Goal: Task Accomplishment & Management: Manage account settings

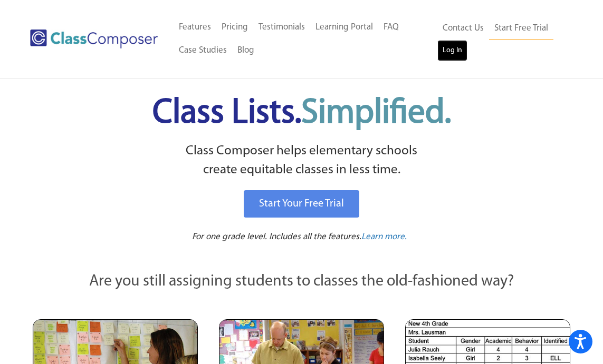
click at [447, 50] on link "Log In" at bounding box center [452, 50] width 30 height 21
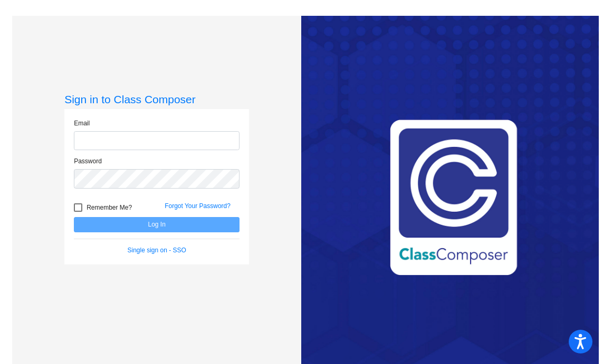
click at [143, 136] on input "email" at bounding box center [157, 141] width 166 height 20
click at [154, 141] on input "email" at bounding box center [157, 141] width 166 height 20
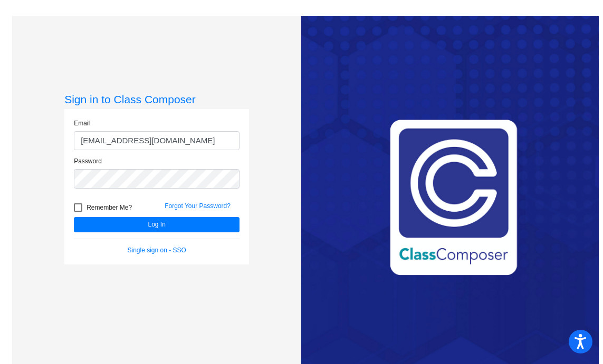
type input "dalderman@aspenk12.net"
click at [74, 217] on button "Log In" at bounding box center [157, 224] width 166 height 15
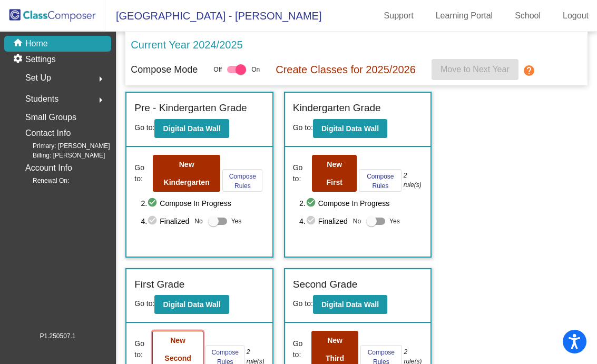
click at [188, 345] on button "New Second" at bounding box center [177, 349] width 51 height 37
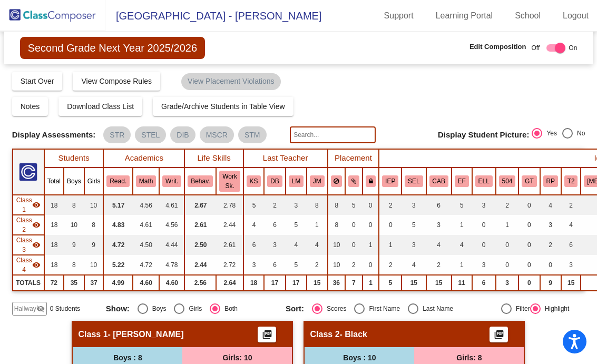
click at [25, 20] on img at bounding box center [52, 15] width 105 height 31
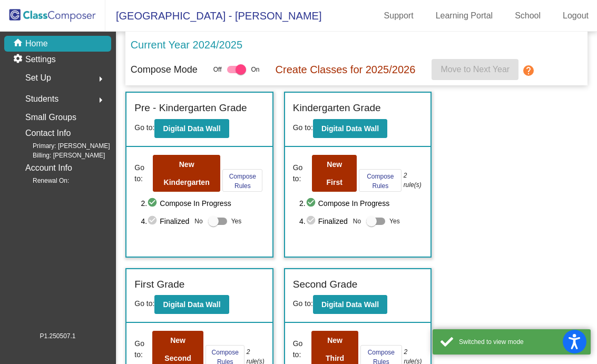
click at [47, 79] on span "Set Up" at bounding box center [38, 78] width 26 height 15
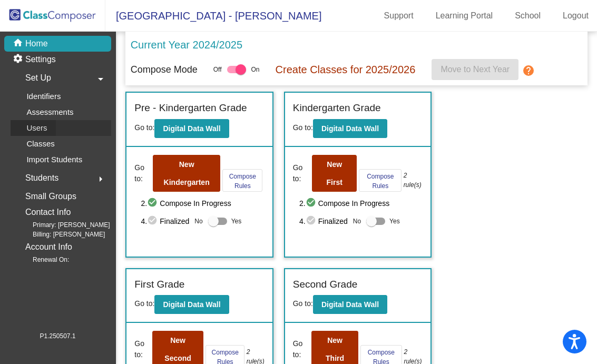
click at [45, 128] on p "Users" at bounding box center [36, 128] width 21 height 13
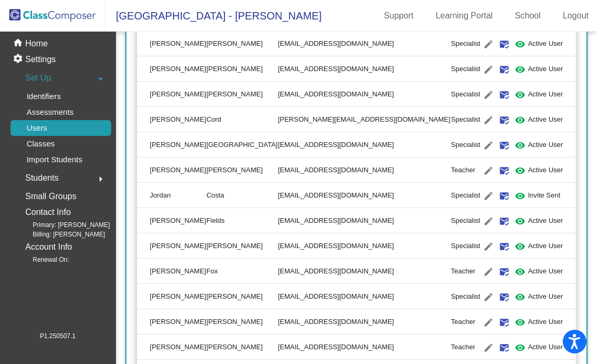
scroll to position [1008, 0]
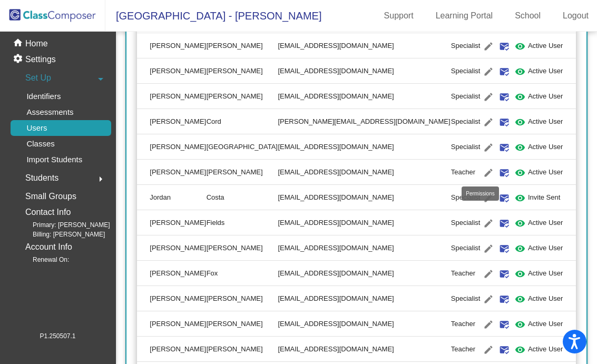
click at [514, 174] on mat-icon "visibility" at bounding box center [520, 173] width 13 height 13
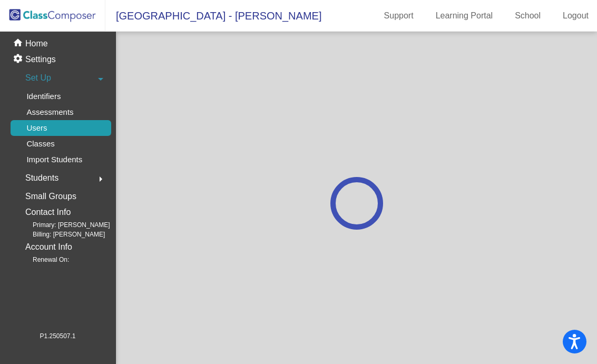
scroll to position [0, 0]
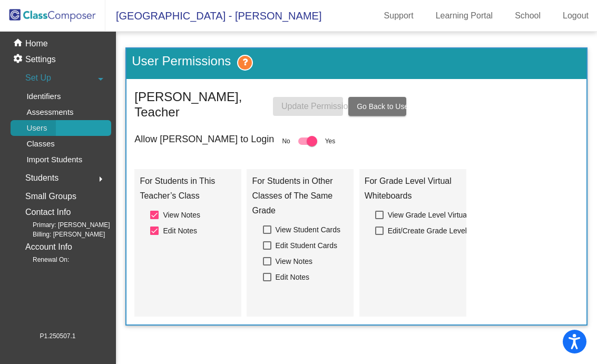
click at [66, 128] on link "Users" at bounding box center [61, 128] width 101 height 16
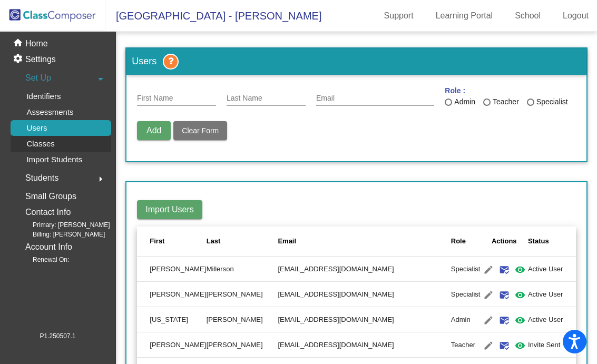
click at [62, 144] on div "Classes" at bounding box center [37, 144] width 53 height 16
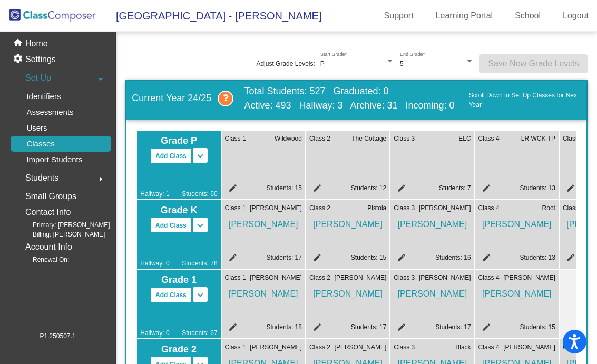
click at [202, 99] on span "Current Year 24/25" at bounding box center [188, 99] width 112 height 16
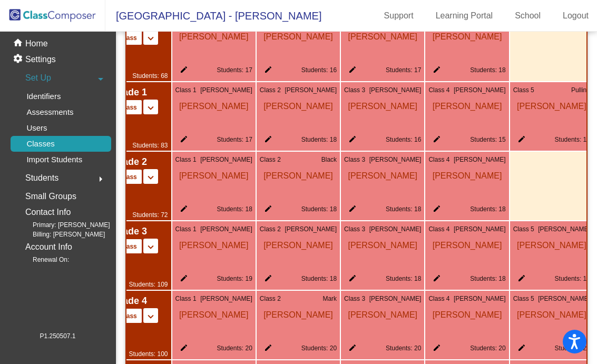
scroll to position [0, 65]
